Goal: Transaction & Acquisition: Purchase product/service

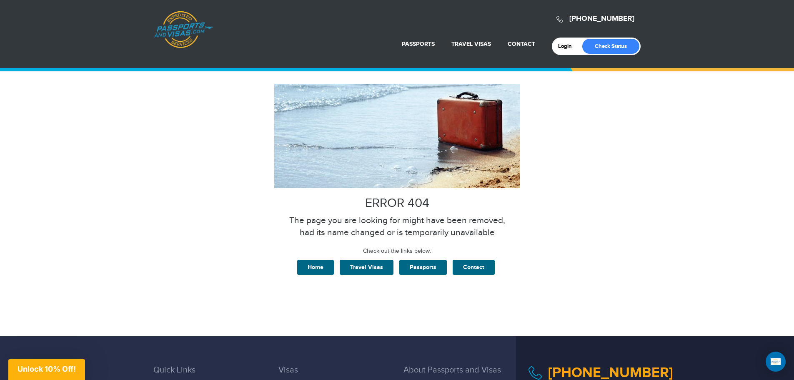
click at [183, 27] on link "Passports & [DOMAIN_NAME]" at bounding box center [183, 30] width 59 height 38
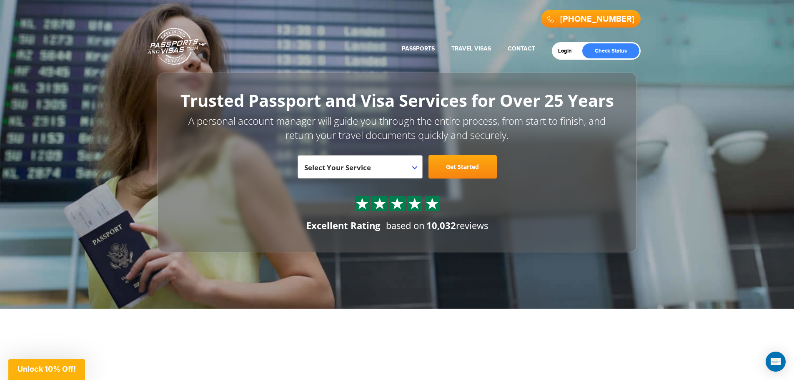
click at [393, 170] on span "Select Your Service" at bounding box center [359, 169] width 110 height 23
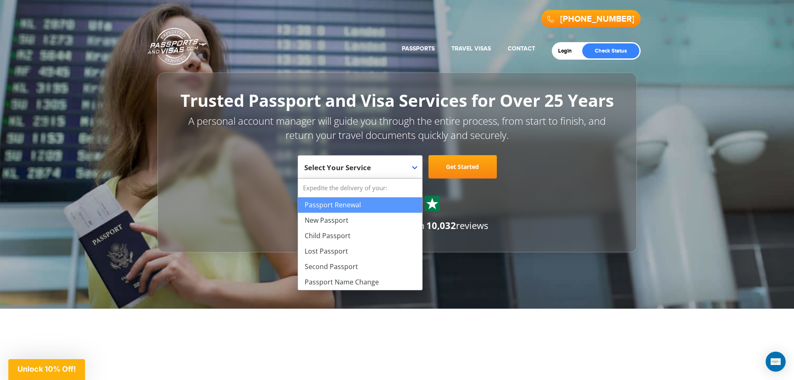
select select "**********"
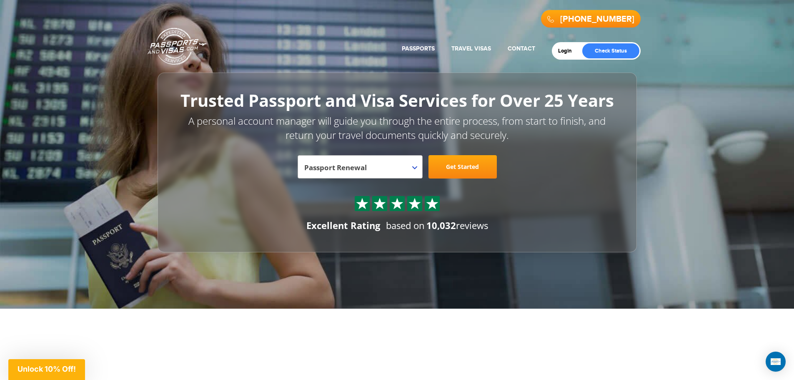
click at [446, 173] on link "Get Started" at bounding box center [462, 166] width 68 height 23
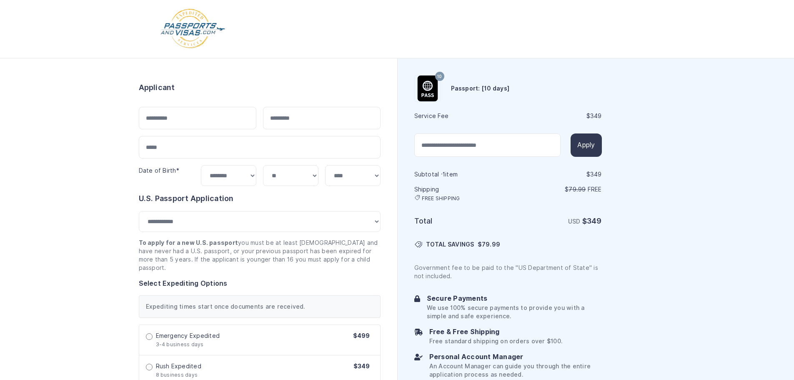
select select "***"
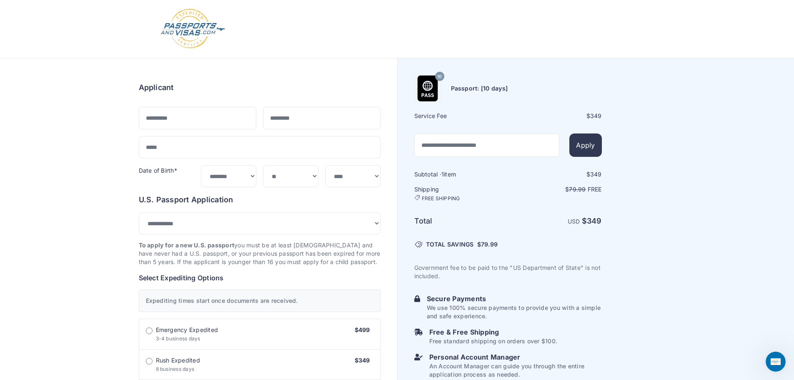
click at [318, 42] on div at bounding box center [397, 29] width 492 height 58
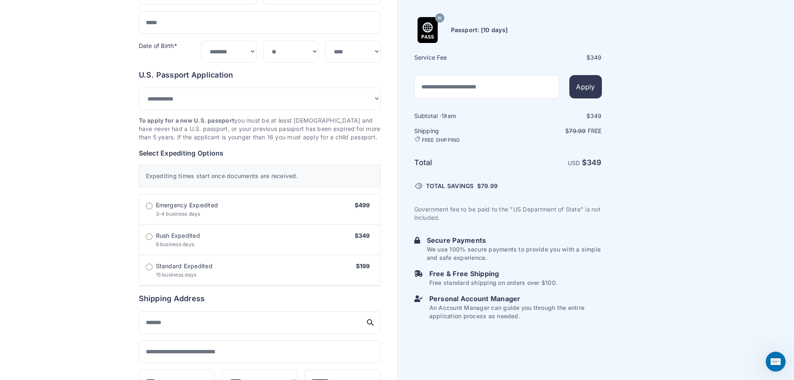
scroll to position [125, 0]
click at [154, 233] on label "Rush Expedited 8 business days $349" at bounding box center [259, 239] width 241 height 30
click at [153, 257] on label "Standard Expedited 15 business days $199" at bounding box center [259, 270] width 241 height 30
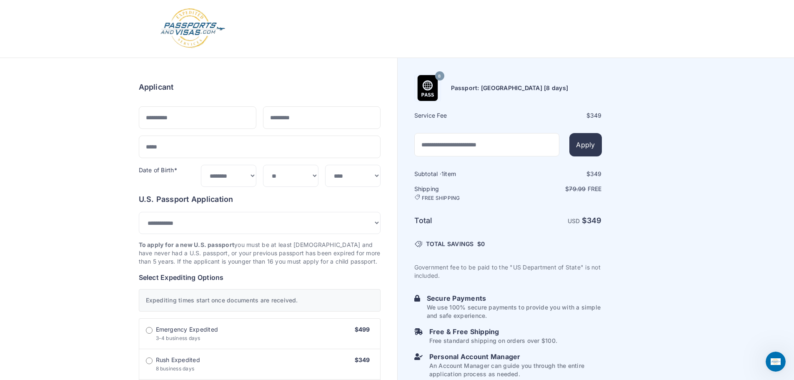
scroll to position [0, 0]
click at [183, 25] on img at bounding box center [193, 28] width 66 height 41
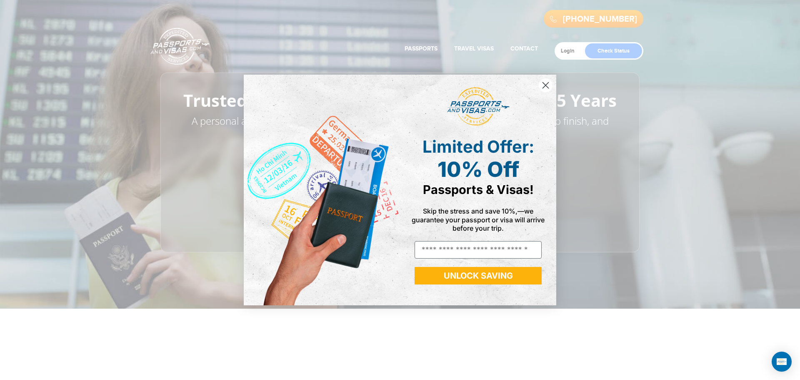
click at [395, 169] on img "POPUP Form" at bounding box center [322, 190] width 156 height 230
click at [546, 85] on circle "Close dialog" at bounding box center [546, 85] width 14 height 14
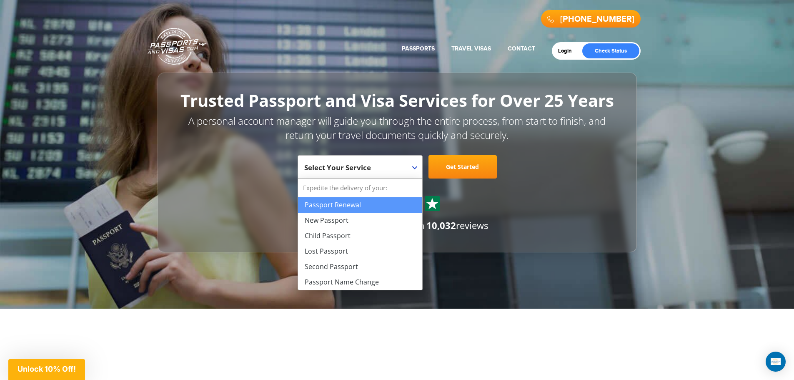
click at [333, 160] on span "Select Your Service" at bounding box center [359, 169] width 110 height 23
click at [699, 115] on header "720-538-8661 Passports & Visas.com Get Passport Get Visa Login Check Status Pas…" at bounding box center [397, 126] width 794 height 252
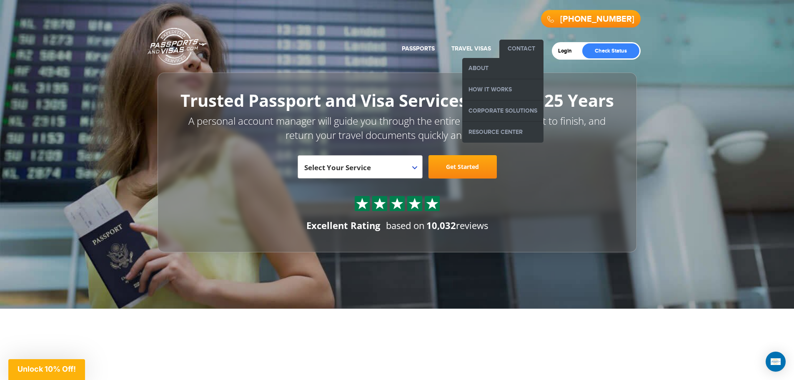
click at [525, 42] on li "Contact About How it Works Corporate Solutions Resource Center" at bounding box center [521, 49] width 44 height 18
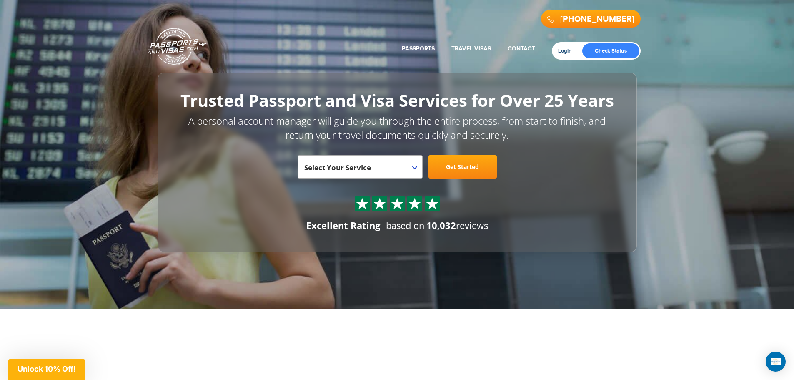
click at [564, 48] on link "Login" at bounding box center [568, 51] width 20 height 7
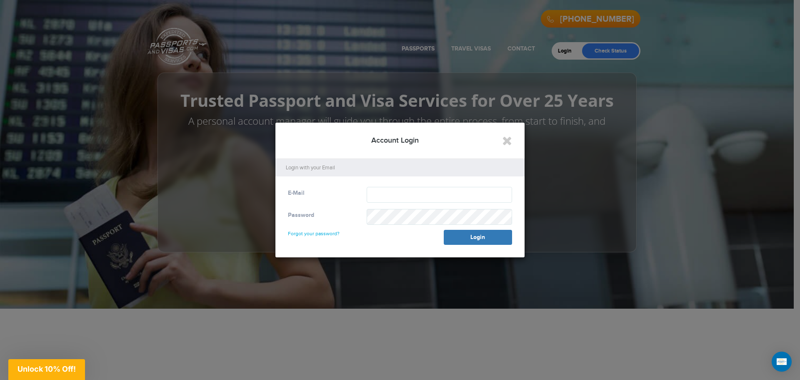
click at [400, 186] on div "E-Mail Password Forgot your password? Login" at bounding box center [400, 220] width 249 height 75
click at [505, 141] on icon "Close" at bounding box center [507, 140] width 10 height 13
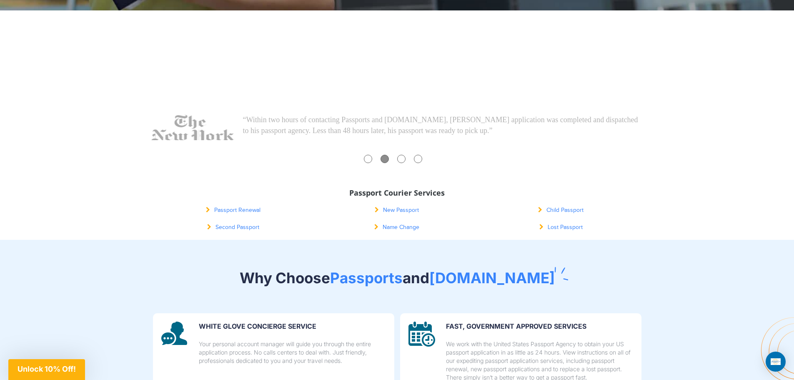
scroll to position [375, 0]
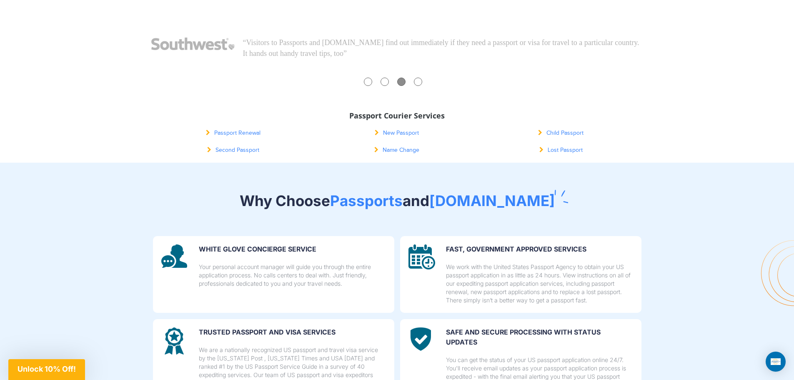
click at [250, 136] on div "Passport Renewal" at bounding box center [233, 132] width 164 height 17
click at [250, 133] on link "Passport Renewal" at bounding box center [233, 133] width 55 height 7
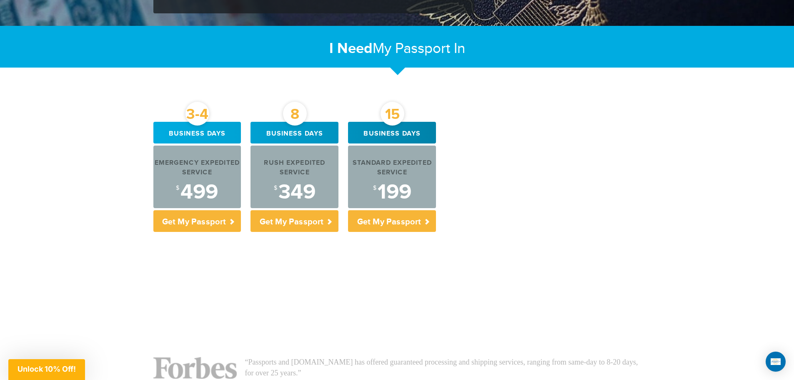
scroll to position [250, 0]
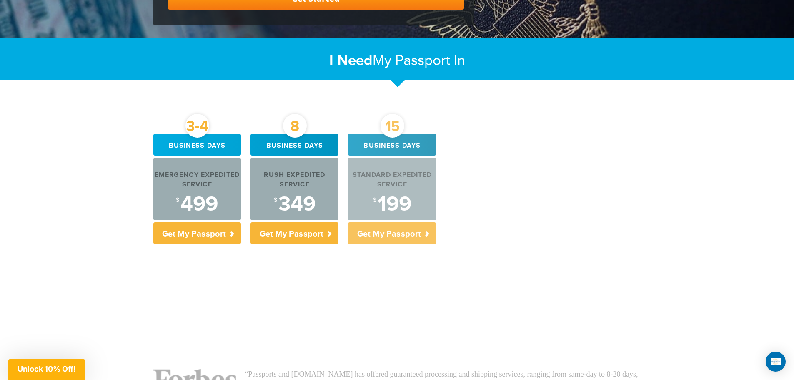
click at [405, 186] on div "Standard Expedited Service" at bounding box center [392, 179] width 88 height 19
click at [412, 245] on div "15 Business days Standard Expedited Service $ 199 Get My Passport" at bounding box center [392, 191] width 88 height 114
click at [412, 233] on p "Get My Passport" at bounding box center [392, 233] width 88 height 22
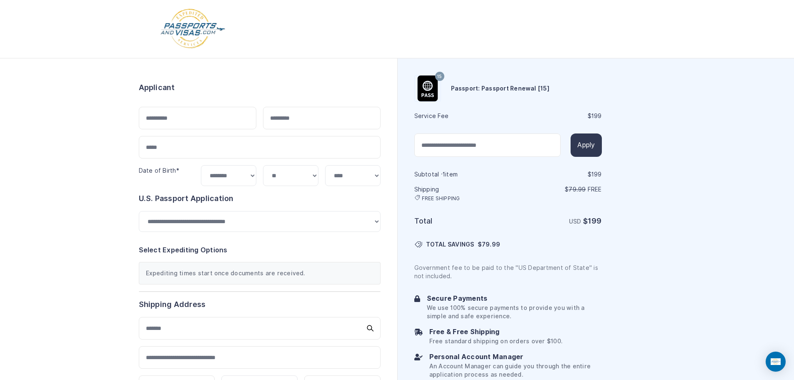
select select "**"
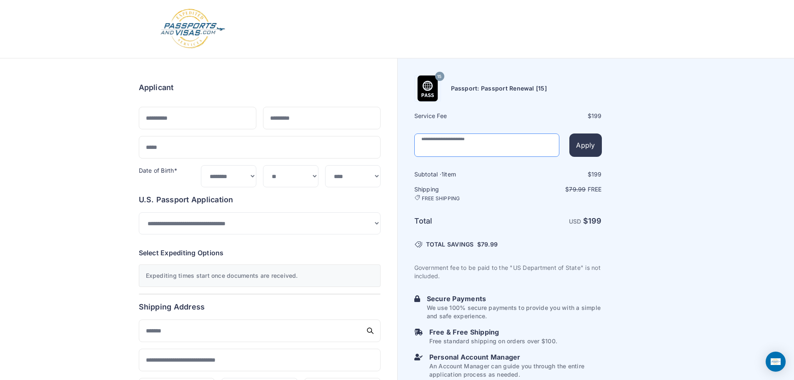
click at [421, 149] on input "text" at bounding box center [486, 144] width 145 height 23
click at [184, 35] on img at bounding box center [193, 28] width 66 height 41
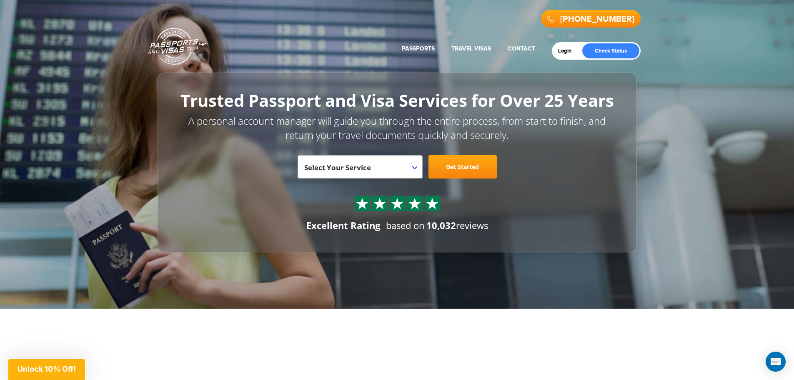
scroll to position [125, 0]
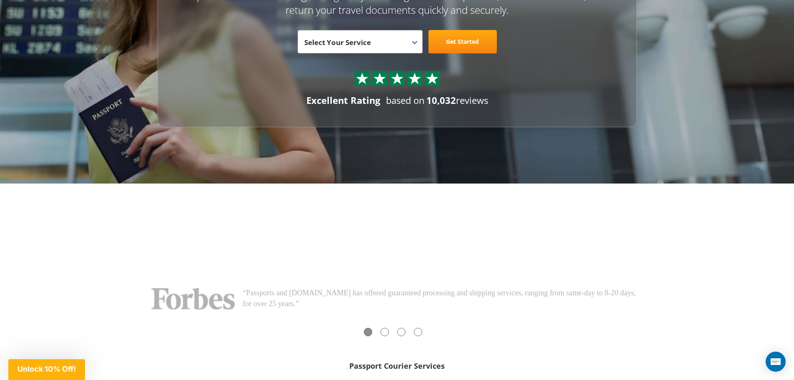
click at [42, 360] on span "Unlock 10% Off!" at bounding box center [46, 369] width 77 height 21
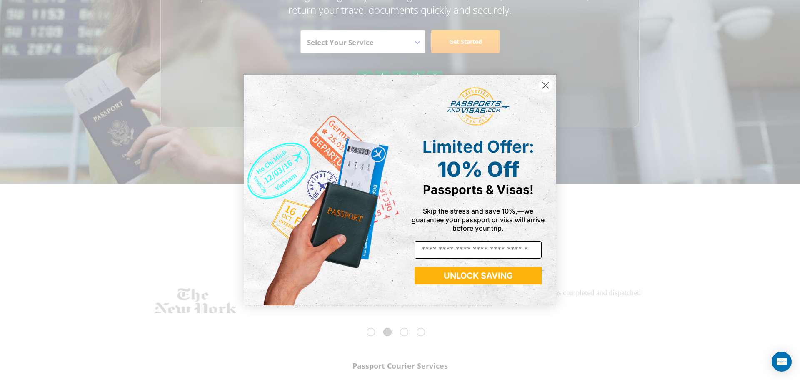
click at [462, 253] on input "Email" at bounding box center [478, 250] width 127 height 18
type input "**********"
click at [444, 277] on button "UNLOCK SAVING" at bounding box center [478, 276] width 127 height 18
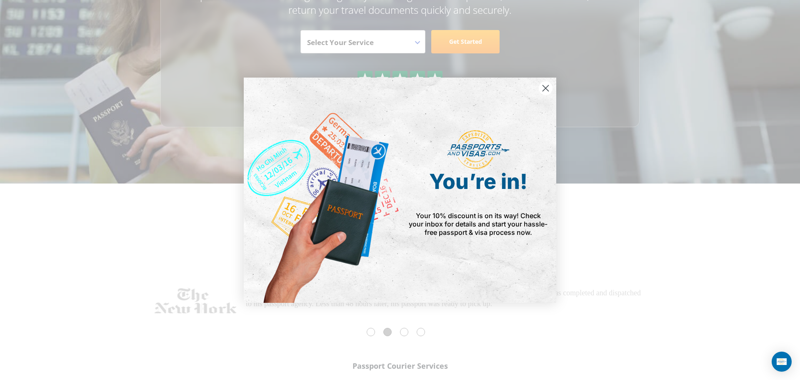
click at [543, 86] on circle "Close dialog" at bounding box center [546, 88] width 14 height 14
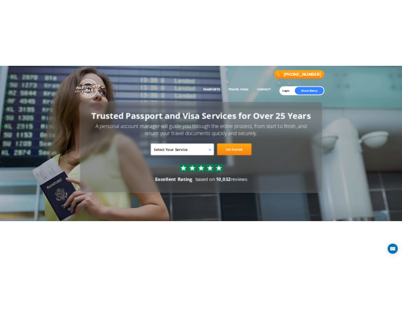
scroll to position [0, 0]
